Goal: Task Accomplishment & Management: Manage account settings

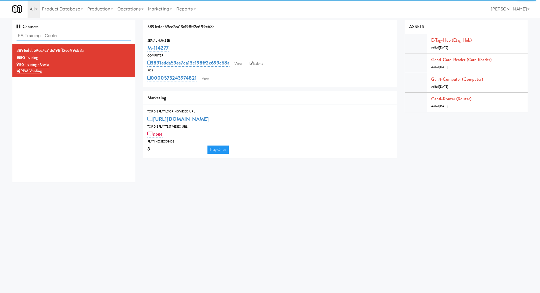
click at [69, 35] on input "IFS Training - Cooler" at bounding box center [74, 36] width 114 height 10
click at [196, 77] on link "0000573243974821" at bounding box center [171, 78] width 49 height 8
click at [82, 35] on input "IFS Training - Cooler" at bounding box center [74, 36] width 114 height 10
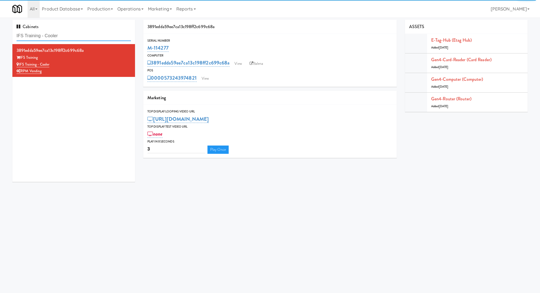
click at [82, 35] on input "IFS Training - Cooler" at bounding box center [74, 36] width 114 height 10
type input "sky crossing"
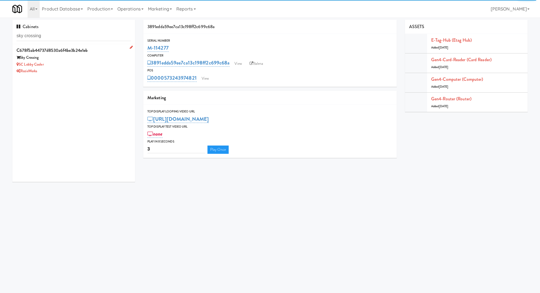
click at [98, 61] on div "SC Lobby Cooler" at bounding box center [74, 64] width 114 height 7
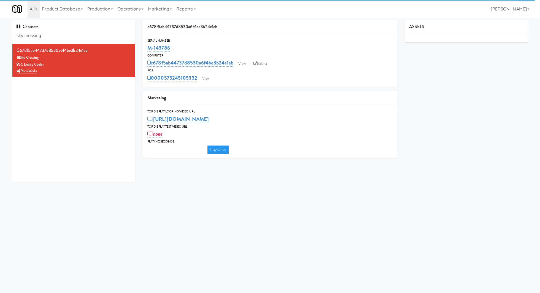
type input "3"
click at [209, 79] on link "View" at bounding box center [205, 78] width 13 height 8
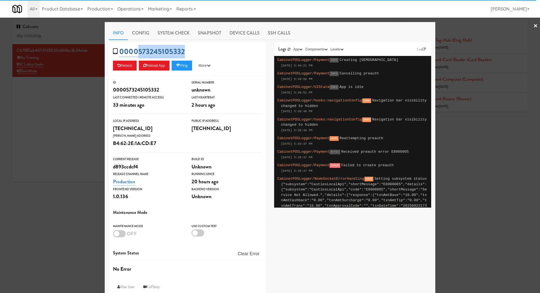
drag, startPoint x: 205, startPoint y: 53, endPoint x: 139, endPoint y: 56, distance: 66.5
click at [139, 56] on div "0000573245105332 Reboot Reload App Ping More Ping Server Restart Server Force R…" at bounding box center [187, 59] width 157 height 34
copy link "573245105332"
click at [182, 32] on link "System Check" at bounding box center [173, 33] width 40 height 14
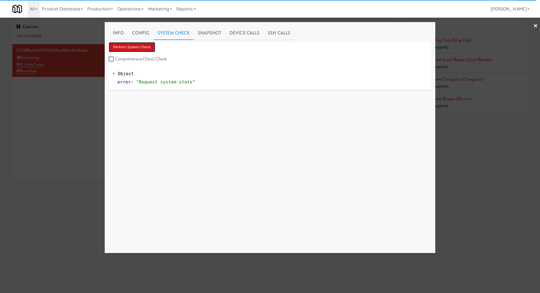
click at [147, 48] on button "Perform System Check" at bounding box center [132, 47] width 46 height 10
click at [211, 34] on link "Snapshot" at bounding box center [210, 33] width 32 height 14
click at [139, 47] on button "Get App Snapshot" at bounding box center [128, 47] width 38 height 10
click at [139, 50] on button "Get App Snapshot" at bounding box center [128, 47] width 38 height 10
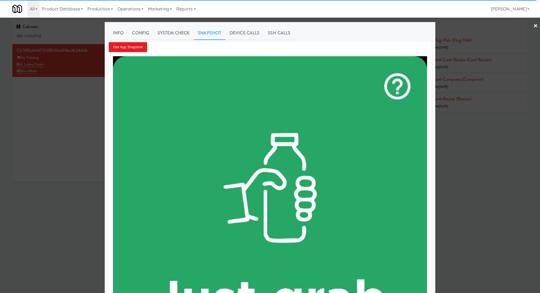
click at [66, 41] on div at bounding box center [270, 146] width 540 height 293
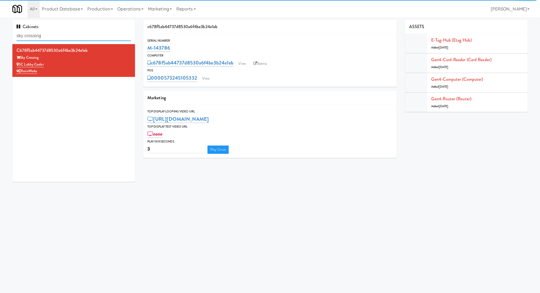
click at [66, 41] on input "sky crossing" at bounding box center [74, 36] width 114 height 10
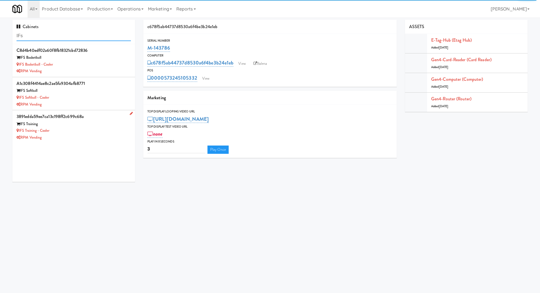
type input "IFs"
click at [90, 126] on div "IFS Training" at bounding box center [74, 124] width 114 height 7
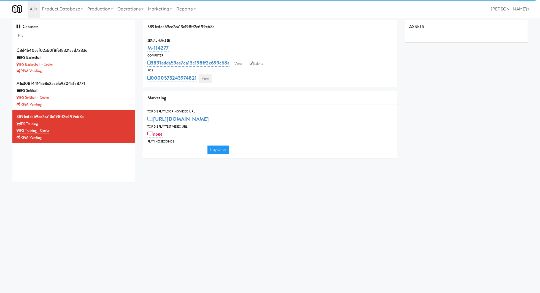
type input "3"
click at [206, 78] on link "View" at bounding box center [205, 78] width 13 height 8
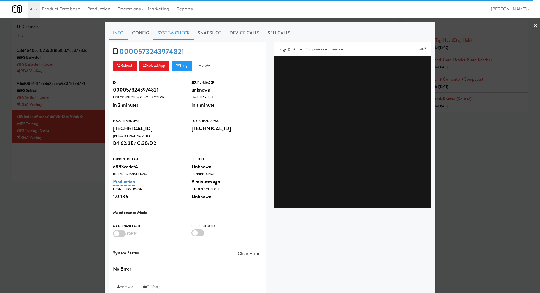
click at [179, 36] on link "System Check" at bounding box center [173, 33] width 40 height 14
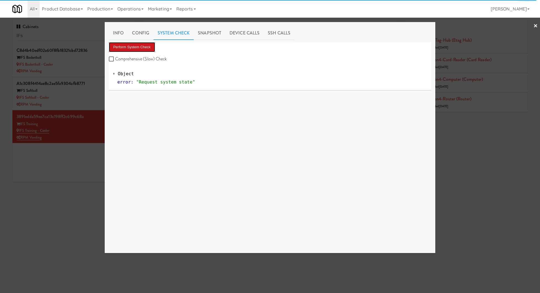
click at [147, 47] on button "Perform System Check" at bounding box center [132, 47] width 46 height 10
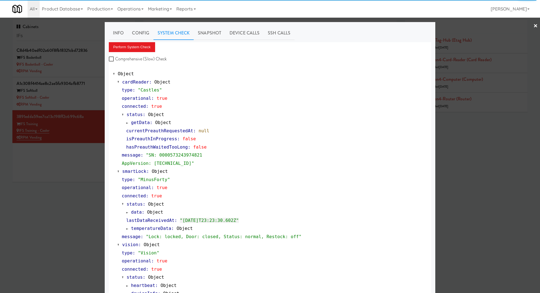
click at [74, 35] on div at bounding box center [270, 146] width 540 height 293
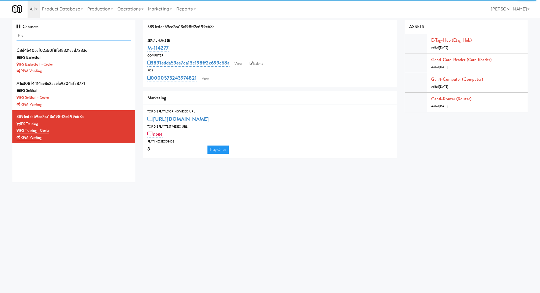
click at [74, 35] on input "IFs" at bounding box center [74, 36] width 114 height 10
type input "sky crossing"
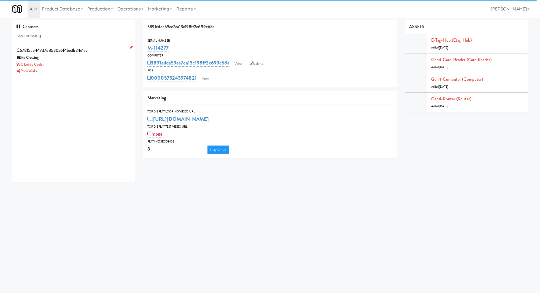
click at [112, 64] on div "SC Lobby Cooler" at bounding box center [74, 64] width 114 height 7
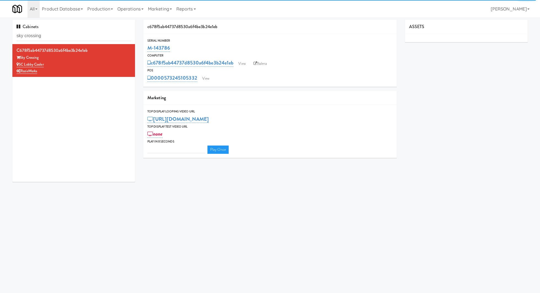
type input "3"
click at [207, 79] on link "View" at bounding box center [205, 78] width 13 height 8
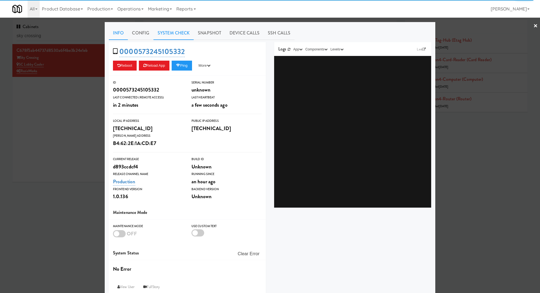
click at [176, 33] on link "System Check" at bounding box center [173, 33] width 40 height 14
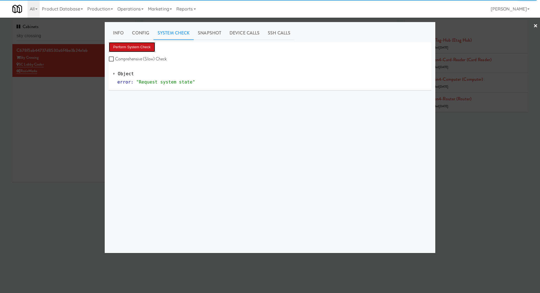
click at [143, 45] on button "Perform System Check" at bounding box center [132, 47] width 46 height 10
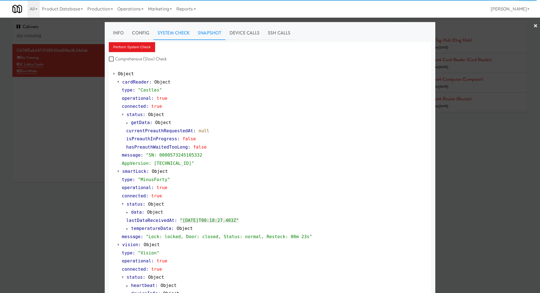
click at [218, 36] on link "Snapshot" at bounding box center [210, 33] width 32 height 14
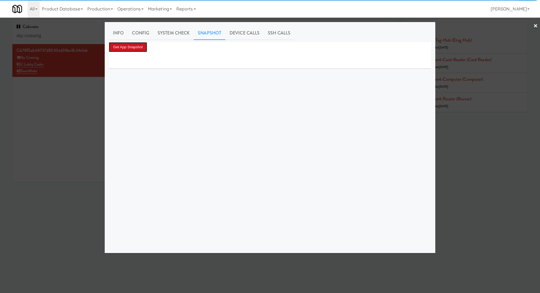
click at [140, 49] on button "Get App Snapshot" at bounding box center [128, 47] width 38 height 10
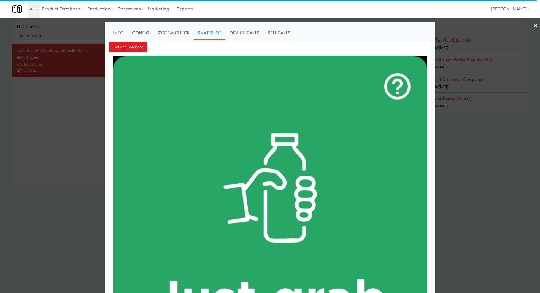
click at [71, 88] on div at bounding box center [270, 146] width 540 height 293
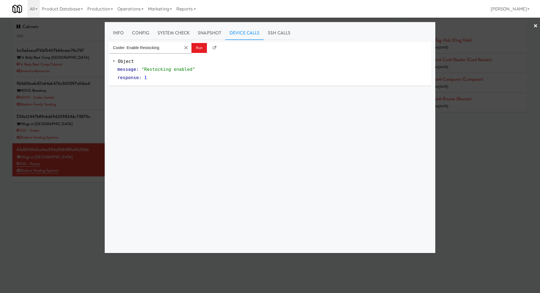
click at [88, 121] on div at bounding box center [270, 146] width 540 height 293
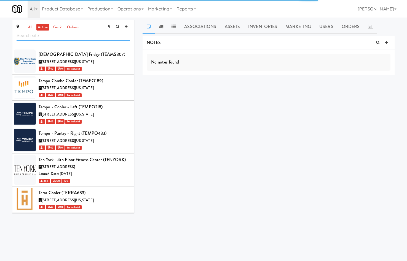
scroll to position [25257, 0]
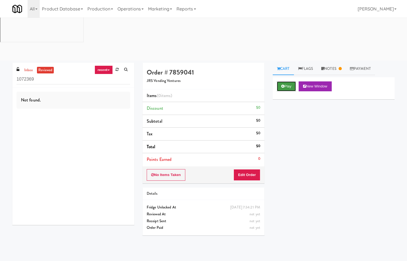
click at [293, 82] on button "Play" at bounding box center [286, 87] width 19 height 10
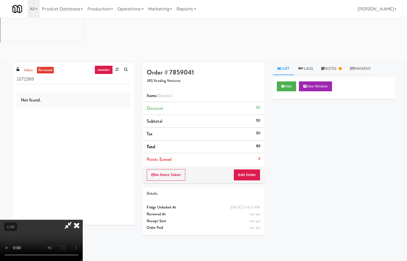
click at [83, 220] on video at bounding box center [41, 240] width 83 height 41
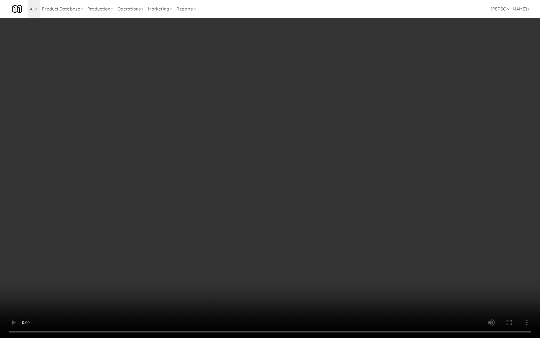
click at [173, 184] on video at bounding box center [270, 169] width 540 height 338
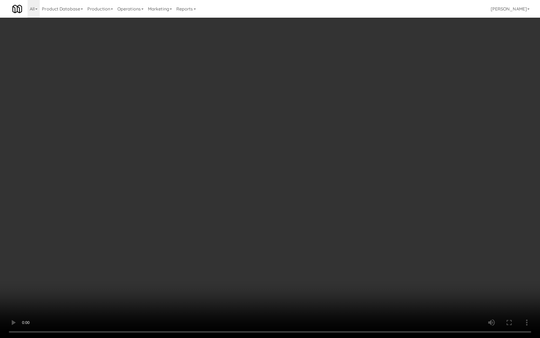
click at [173, 184] on video at bounding box center [270, 169] width 540 height 338
click at [177, 178] on video at bounding box center [270, 169] width 540 height 338
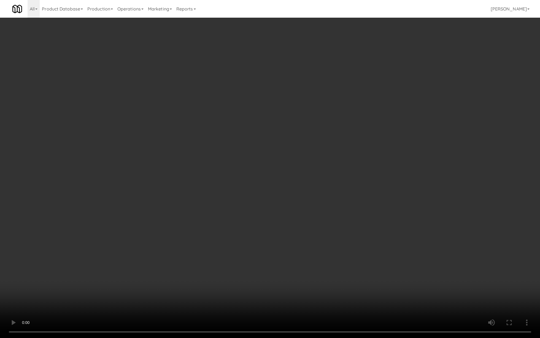
click at [177, 179] on video at bounding box center [270, 169] width 540 height 338
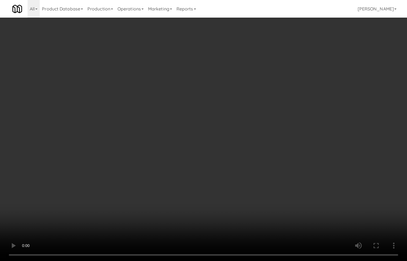
click at [320, 27] on link "Notes" at bounding box center [331, 26] width 29 height 12
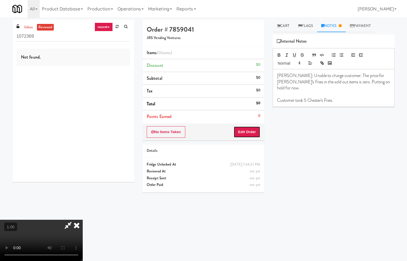
click at [254, 136] on button "Edit Order" at bounding box center [246, 132] width 27 height 12
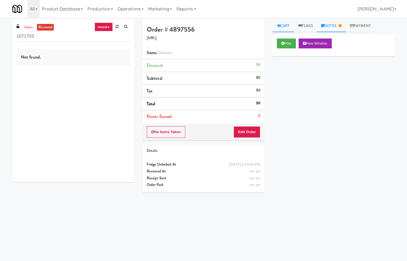
click at [338, 26] on link "Notes" at bounding box center [331, 26] width 29 height 12
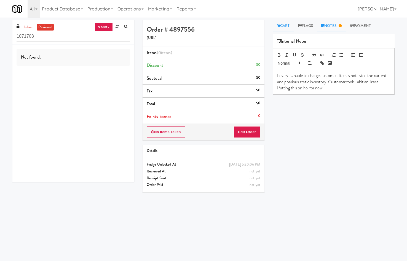
click at [285, 26] on link "Cart" at bounding box center [282, 26] width 21 height 12
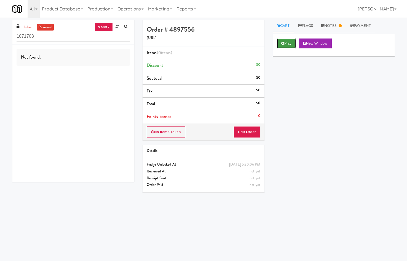
click at [285, 42] on button "Play" at bounding box center [286, 44] width 19 height 10
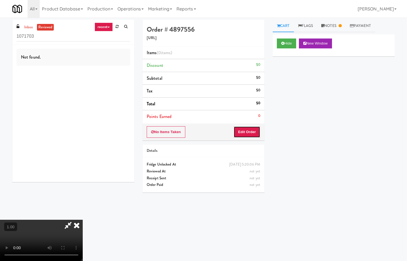
click at [252, 128] on button "Edit Order" at bounding box center [246, 132] width 27 height 12
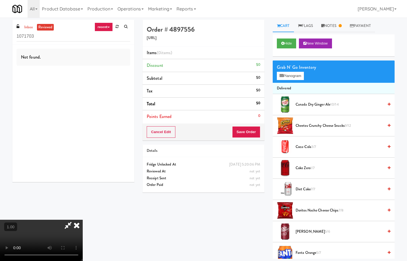
click at [83, 220] on video at bounding box center [41, 240] width 83 height 41
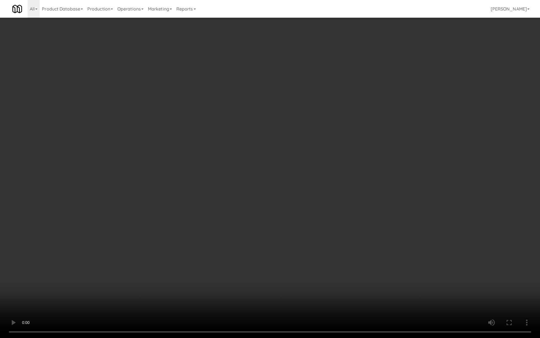
click at [223, 187] on video at bounding box center [270, 169] width 540 height 338
click at [259, 196] on video at bounding box center [270, 169] width 540 height 338
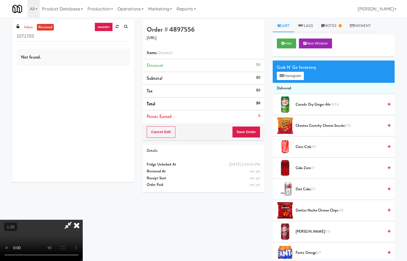
click at [83, 220] on video at bounding box center [41, 240] width 83 height 41
click at [284, 74] on button "Planogram" at bounding box center [290, 76] width 27 height 8
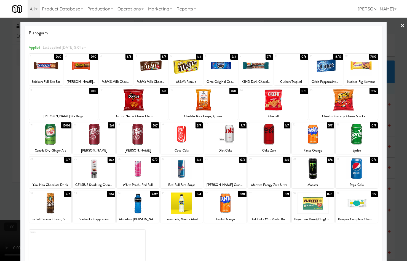
click at [228, 201] on div at bounding box center [225, 203] width 42 height 21
click at [401, 27] on link "×" at bounding box center [402, 26] width 4 height 17
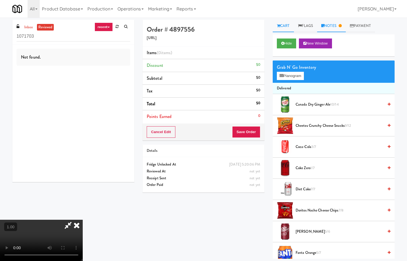
click at [334, 25] on link "Notes" at bounding box center [331, 26] width 29 height 12
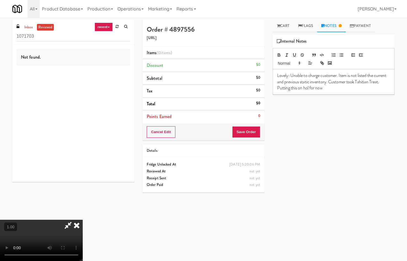
click at [333, 90] on p "Lovely: Unable to charge customer. Item is not listed the current and previous …" at bounding box center [333, 82] width 113 height 18
click at [254, 134] on button "Save Order" at bounding box center [246, 132] width 28 height 12
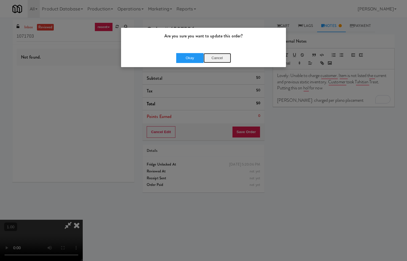
click at [223, 59] on button "Cancel" at bounding box center [217, 58] width 28 height 10
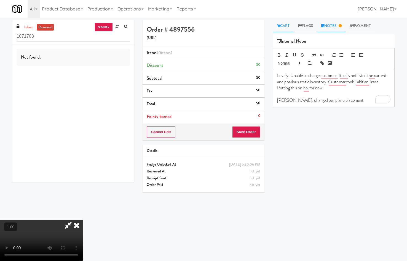
click at [284, 26] on link "Cart" at bounding box center [282, 26] width 21 height 12
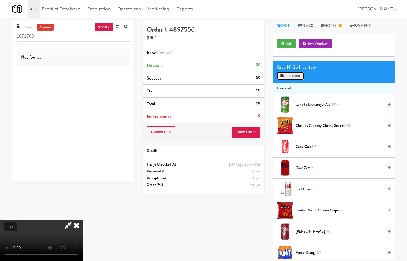
click at [285, 73] on button "Planogram" at bounding box center [290, 76] width 27 height 8
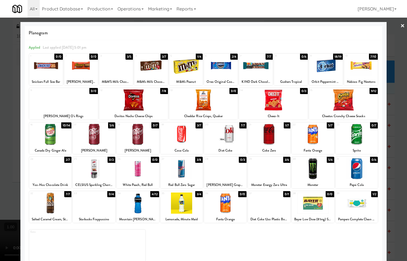
click at [222, 203] on div at bounding box center [225, 203] width 42 height 21
click at [401, 26] on link "×" at bounding box center [402, 26] width 4 height 17
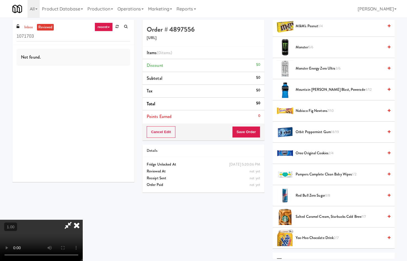
scroll to position [385, 0]
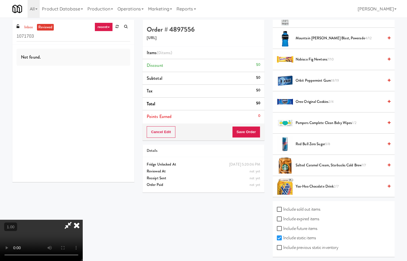
click at [294, 245] on label "Include previous static inventory" at bounding box center [307, 248] width 61 height 8
click at [283, 246] on input "Include previous static inventory" at bounding box center [280, 248] width 6 height 4
checkbox input "true"
click at [295, 228] on label "Include future items" at bounding box center [297, 229] width 41 height 8
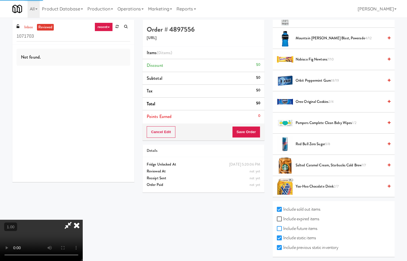
click at [283, 228] on input "Include future items" at bounding box center [280, 229] width 6 height 4
checkbox input "true"
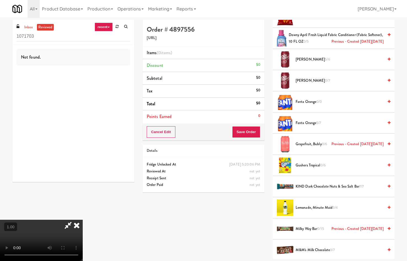
click at [316, 101] on span "0/0" at bounding box center [319, 101] width 6 height 5
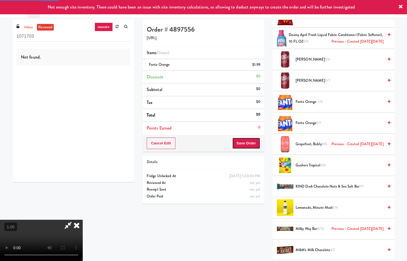
click at [255, 144] on button "Save Order" at bounding box center [246, 144] width 28 height 12
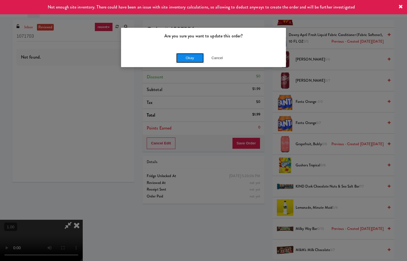
click at [196, 58] on button "Okay" at bounding box center [190, 58] width 28 height 10
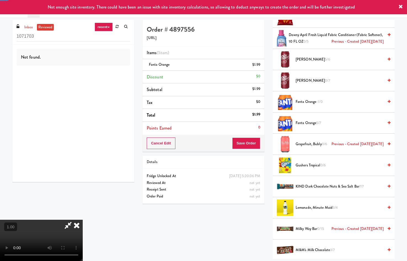
click at [83, 220] on icon at bounding box center [77, 225] width 12 height 11
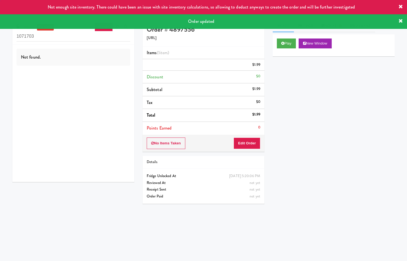
scroll to position [0, 0]
